Goal: Navigation & Orientation: Find specific page/section

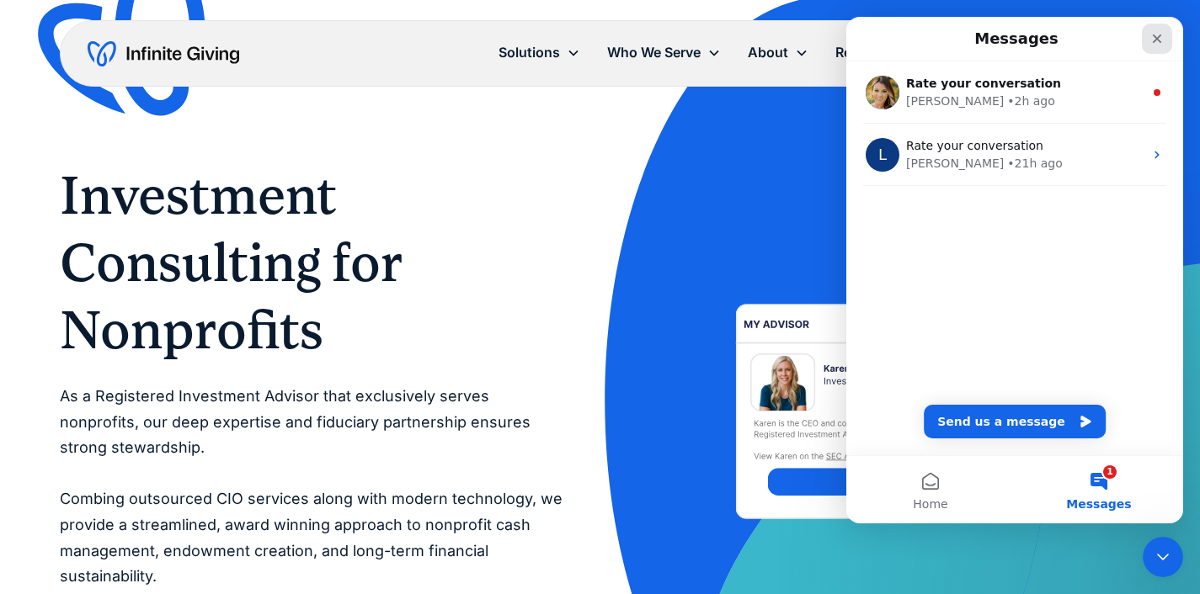
click at [1153, 36] on icon "Close" at bounding box center [1156, 38] width 13 height 13
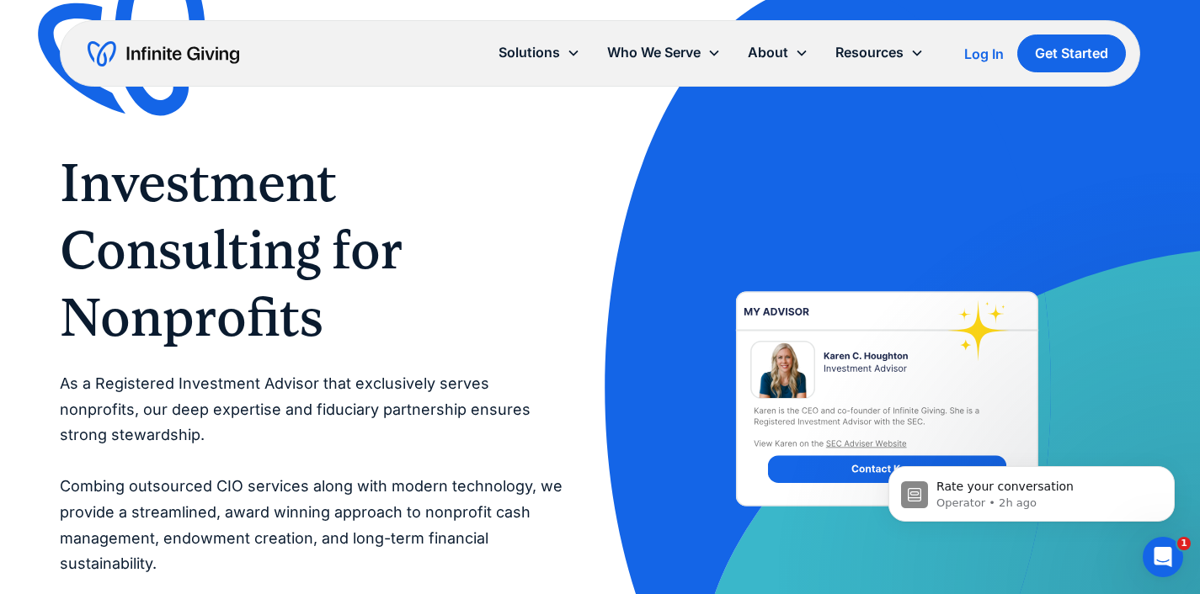
scroll to position [9, 0]
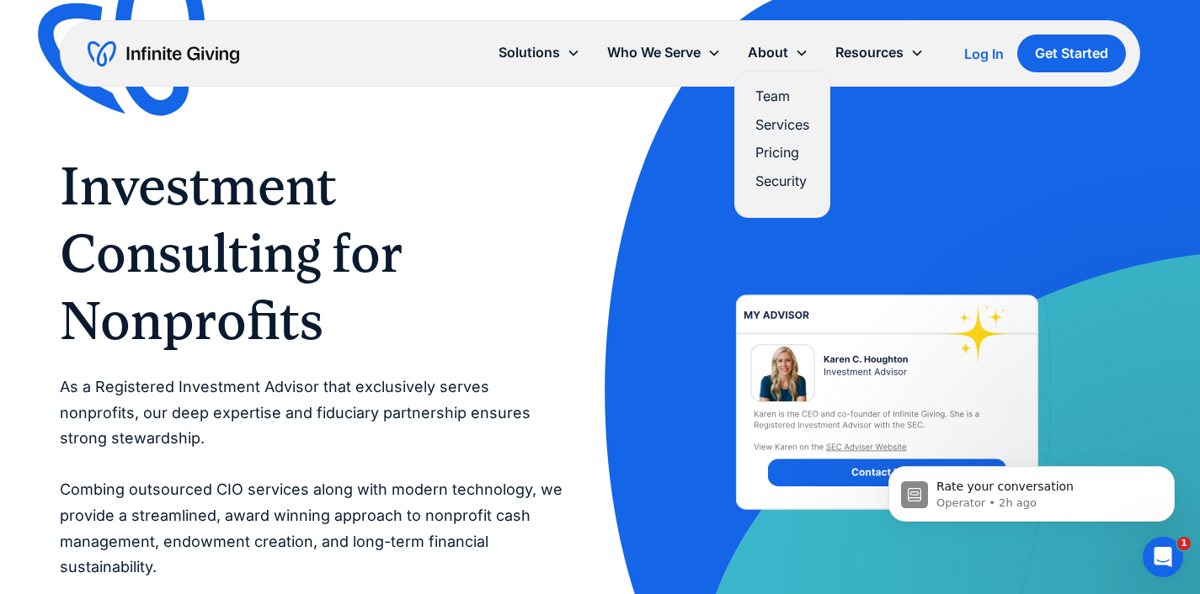
click at [772, 150] on link "Pricing" at bounding box center [782, 152] width 54 height 23
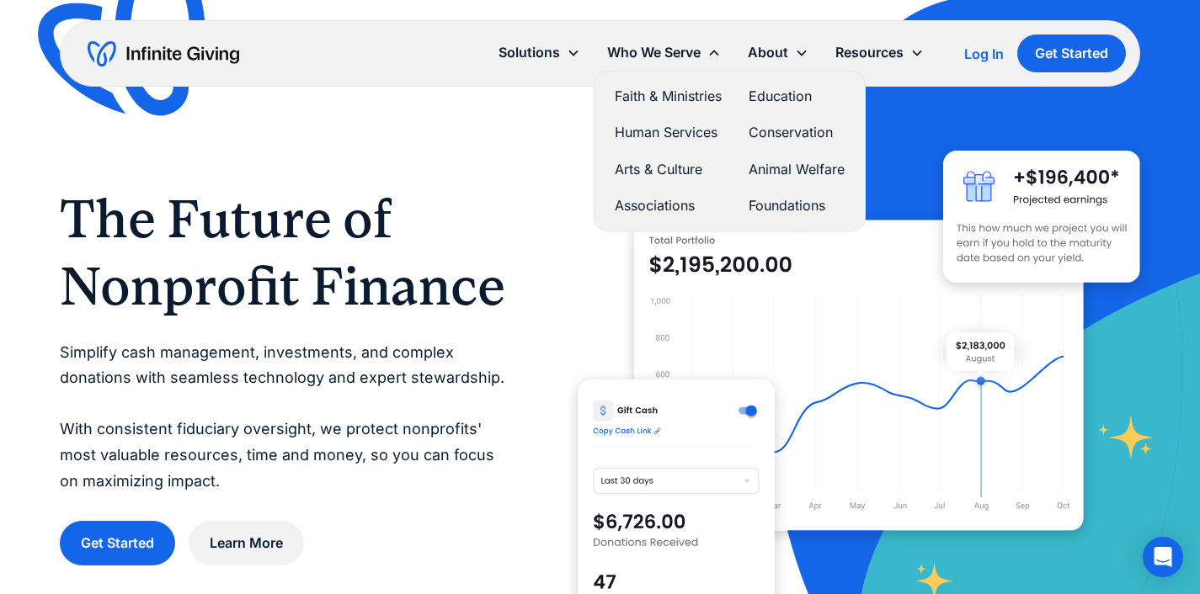
click at [674, 93] on link "Faith & Ministries" at bounding box center [668, 96] width 107 height 23
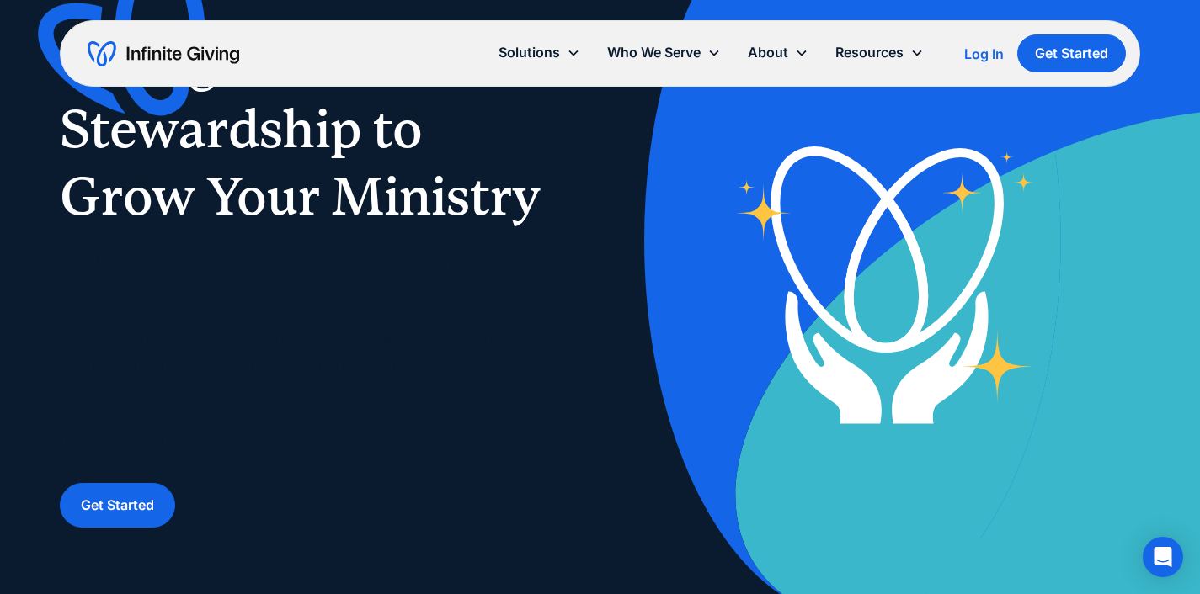
scroll to position [137, 0]
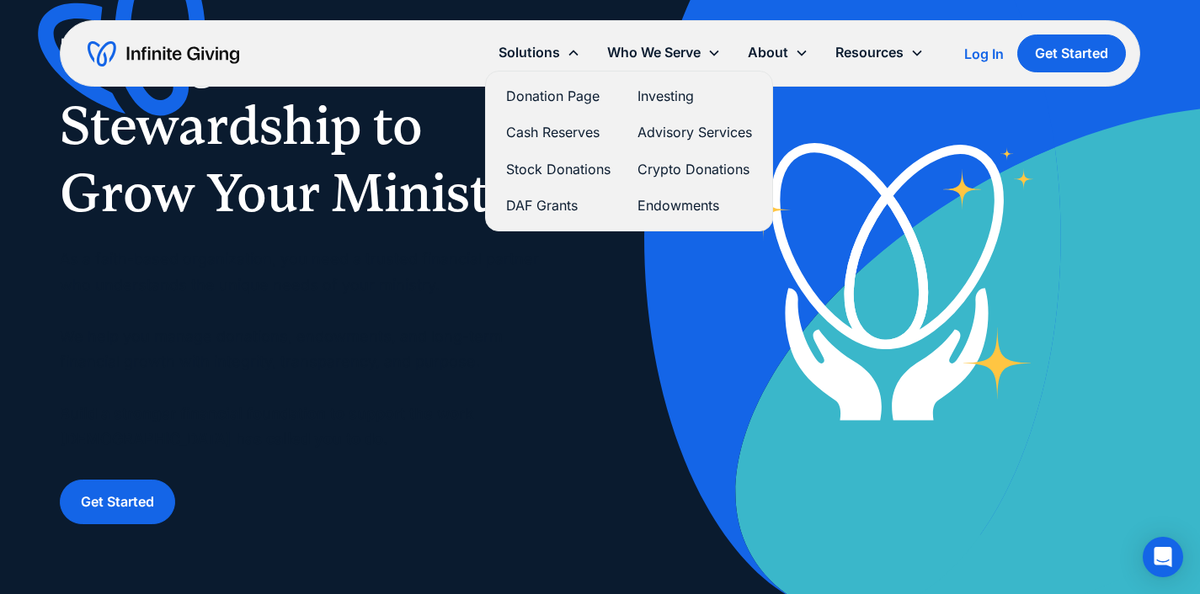
click at [552, 130] on link "Cash Reserves" at bounding box center [558, 132] width 104 height 23
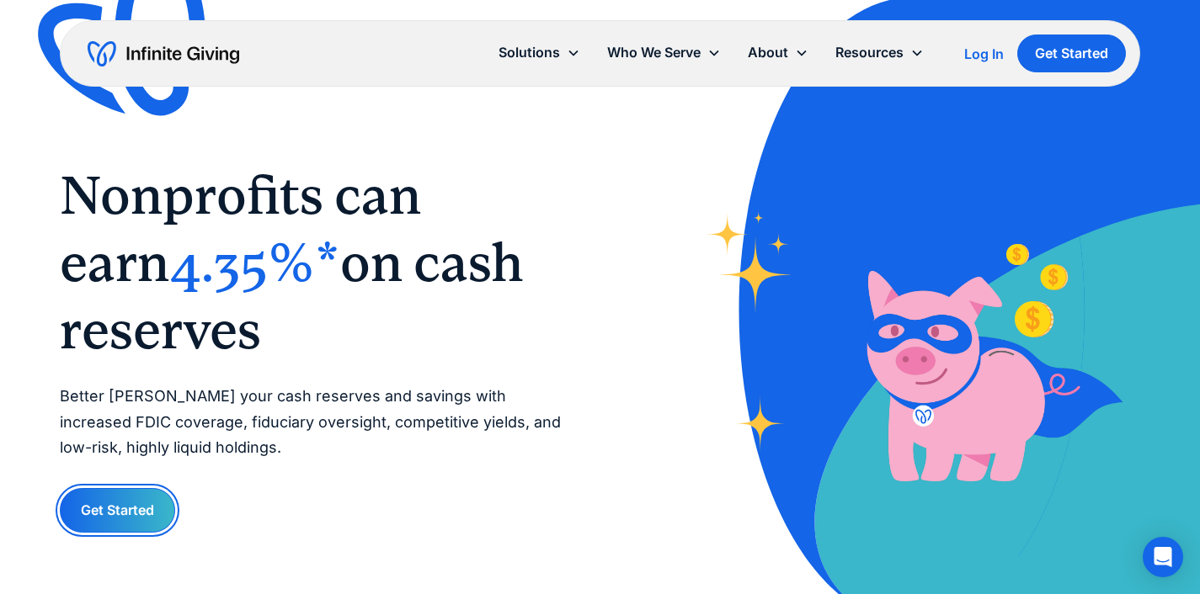
click at [123, 507] on link "Get Started" at bounding box center [117, 510] width 115 height 45
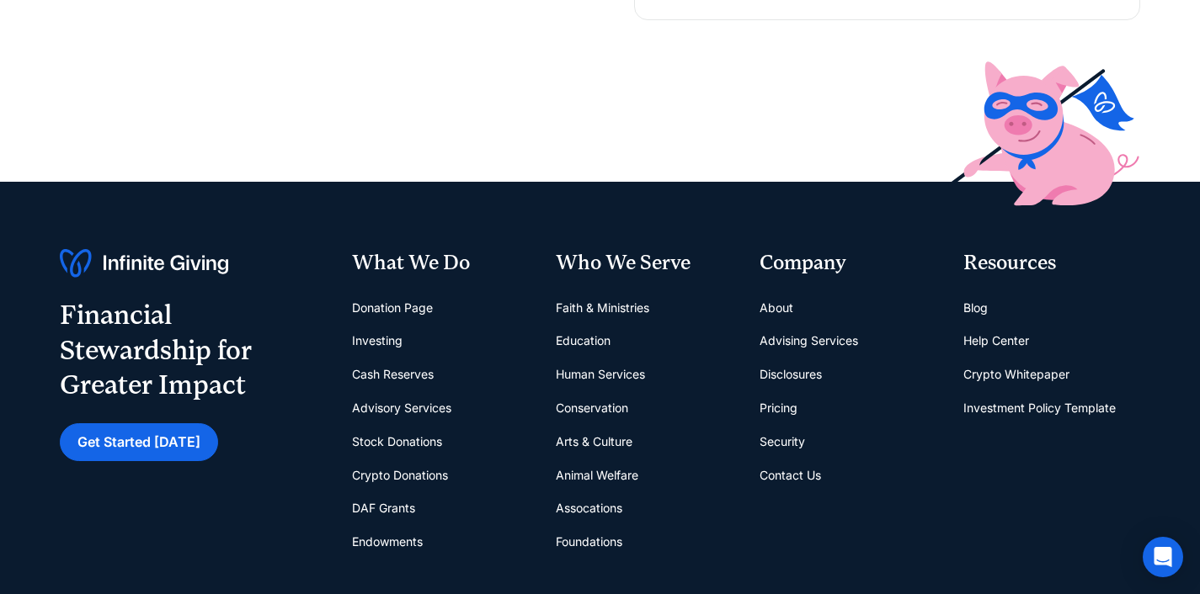
scroll to position [520, 0]
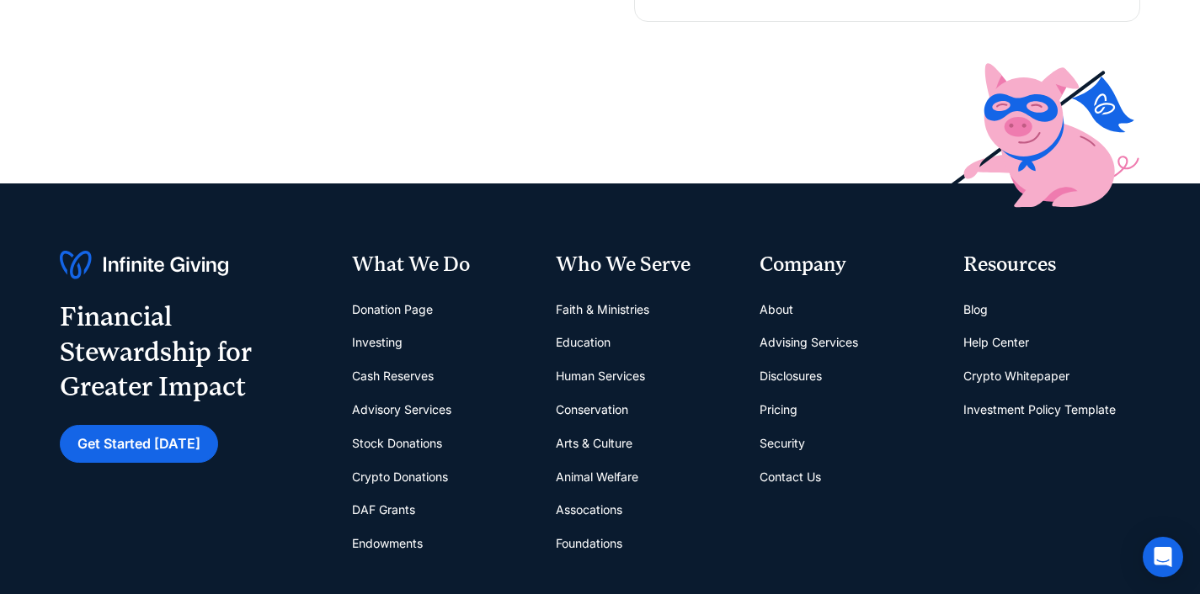
click at [379, 345] on link "Investing" at bounding box center [377, 343] width 51 height 34
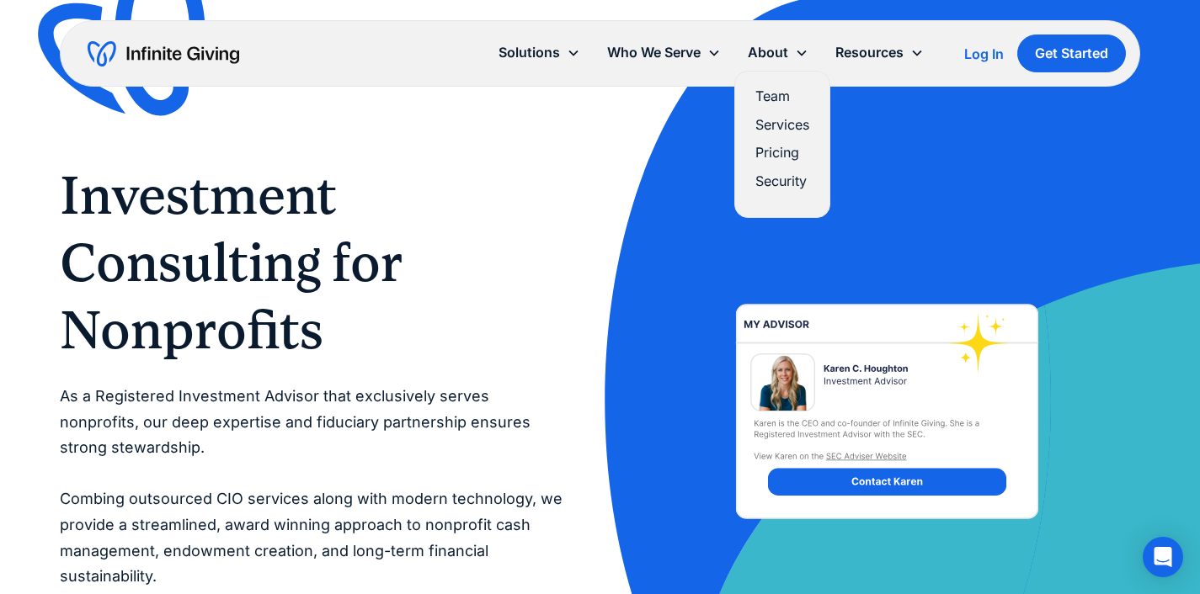
click at [786, 56] on div "About" at bounding box center [768, 52] width 40 height 23
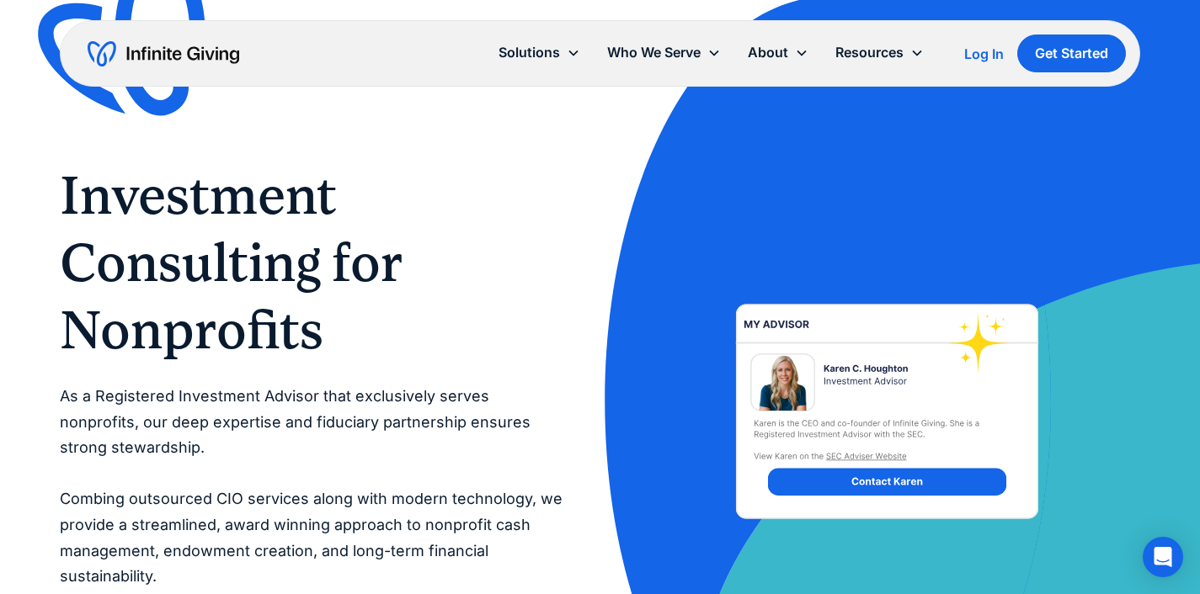
click at [779, 56] on div "About" at bounding box center [768, 52] width 40 height 23
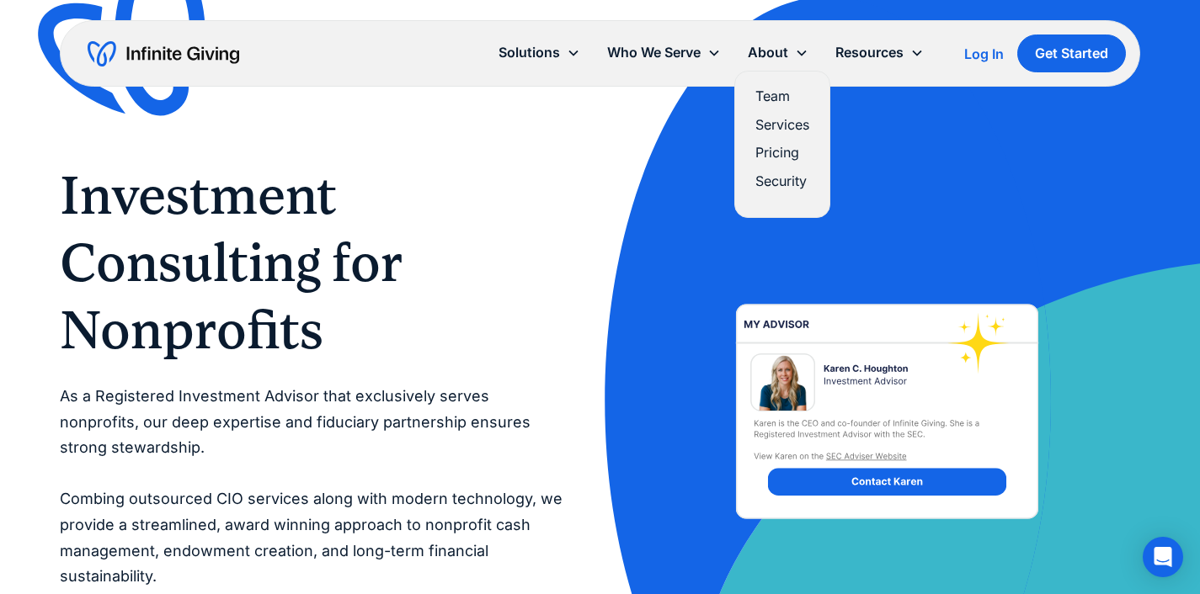
click at [787, 125] on link "Services" at bounding box center [782, 125] width 54 height 23
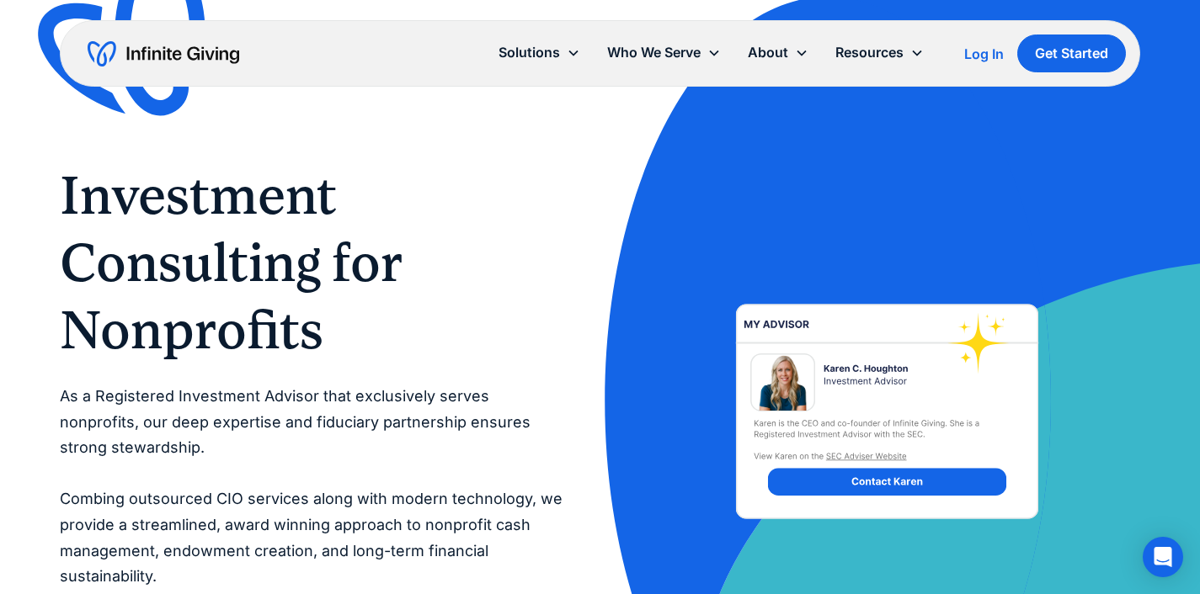
click at [979, 52] on div "Log In" at bounding box center [984, 53] width 40 height 13
